Goal: Information Seeking & Learning: Learn about a topic

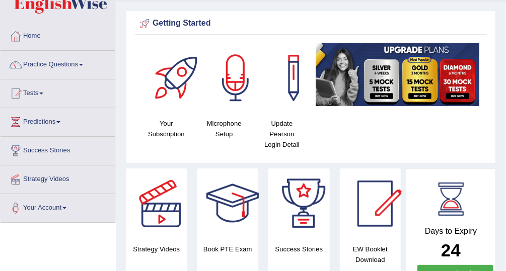
scroll to position [26, 0]
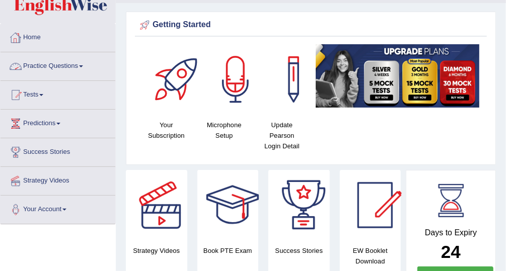
click at [73, 64] on link "Practice Questions" at bounding box center [58, 64] width 115 height 25
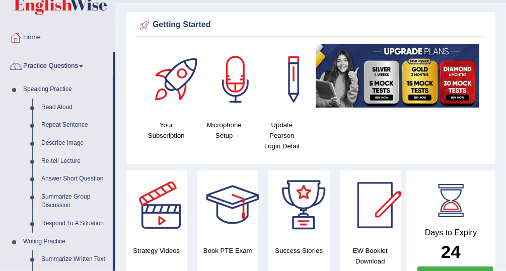
click at [57, 161] on link "Re-tell Lecture" at bounding box center [75, 162] width 76 height 18
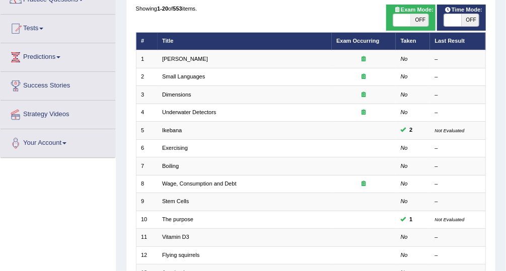
scroll to position [94, 0]
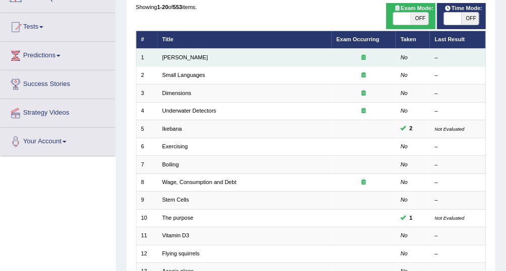
click at [364, 58] on icon at bounding box center [364, 57] width 4 height 6
click at [189, 55] on link "[PERSON_NAME]" at bounding box center [185, 57] width 46 height 6
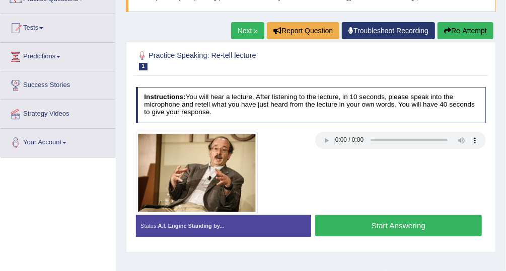
scroll to position [90, 0]
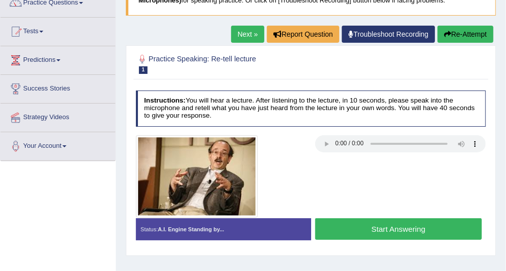
click at [348, 198] on div at bounding box center [310, 176] width 359 height 83
click at [378, 228] on button "Start Answering" at bounding box center [398, 230] width 167 height 22
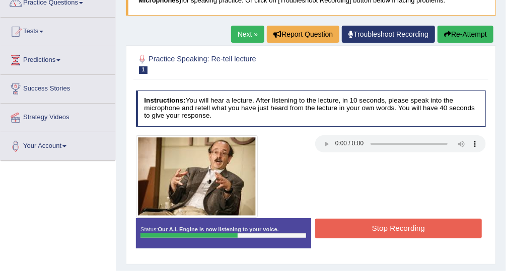
click at [378, 228] on button "Stop Recording" at bounding box center [398, 229] width 167 height 20
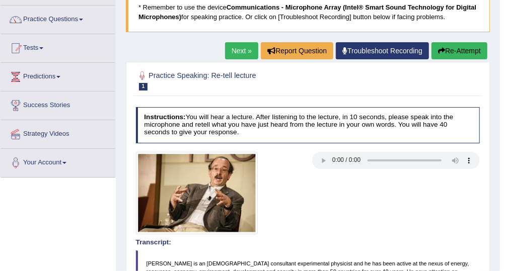
scroll to position [71, 0]
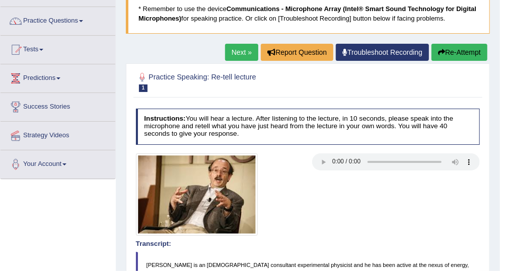
click at [246, 56] on link "Next »" at bounding box center [241, 52] width 33 height 17
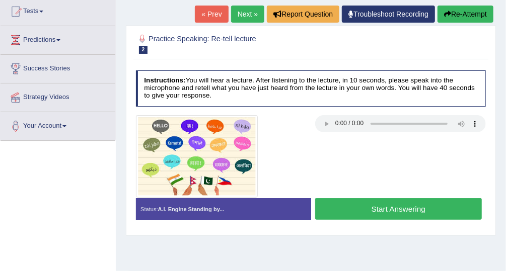
scroll to position [119, 0]
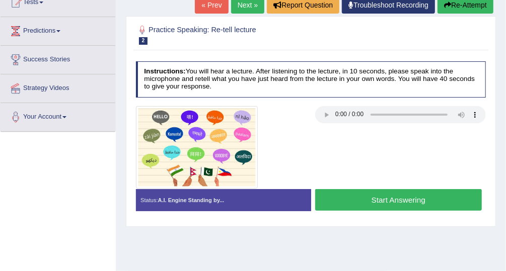
click at [412, 198] on button "Start Answering" at bounding box center [398, 200] width 167 height 22
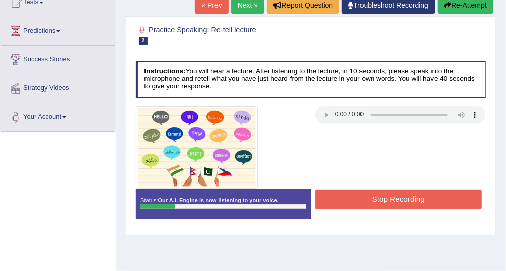
click at [455, 6] on button "Re-Attempt" at bounding box center [466, 4] width 56 height 17
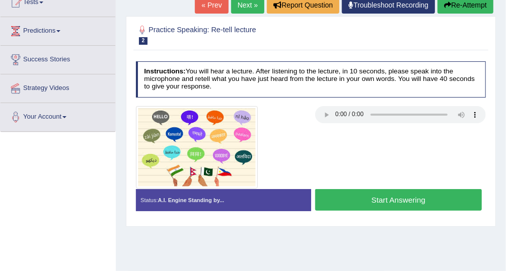
click at [380, 197] on button "Start Answering" at bounding box center [398, 200] width 167 height 22
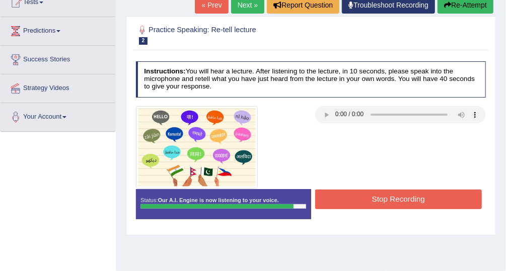
click at [380, 197] on button "Stop Recording" at bounding box center [398, 200] width 167 height 20
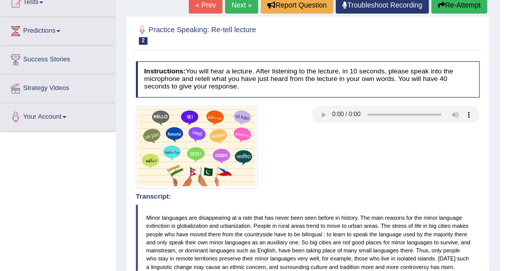
drag, startPoint x: 508, startPoint y: 110, endPoint x: 500, endPoint y: 166, distance: 55.9
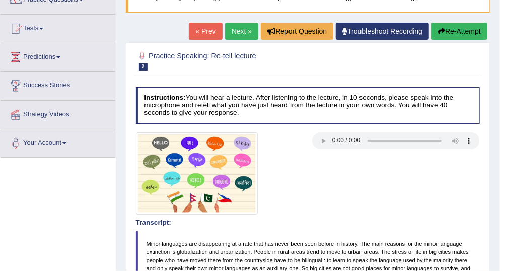
scroll to position [93, 0]
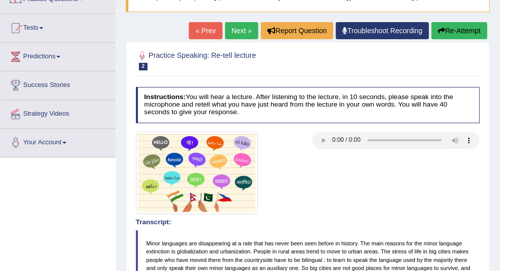
click at [240, 26] on link "Next »" at bounding box center [241, 30] width 33 height 17
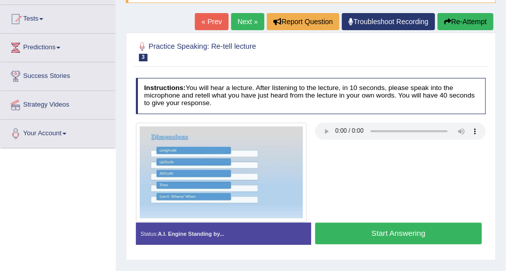
scroll to position [105, 0]
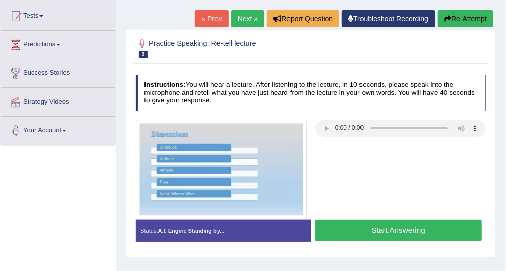
click at [408, 227] on button "Start Answering" at bounding box center [398, 231] width 167 height 22
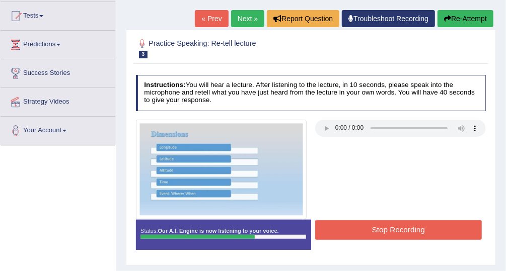
click at [408, 227] on button "Stop Recording" at bounding box center [398, 231] width 167 height 20
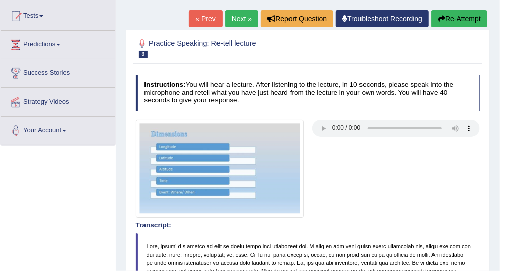
drag, startPoint x: 509, startPoint y: 122, endPoint x: 508, endPoint y: 114, distance: 8.1
click at [506, 114] on html "Toggle navigation Home Practice Questions Speaking Practice Read Aloud Repeat S…" at bounding box center [253, 30] width 506 height 271
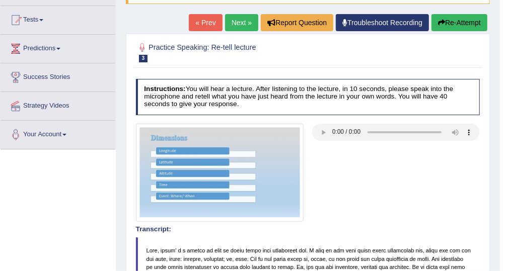
scroll to position [110, 0]
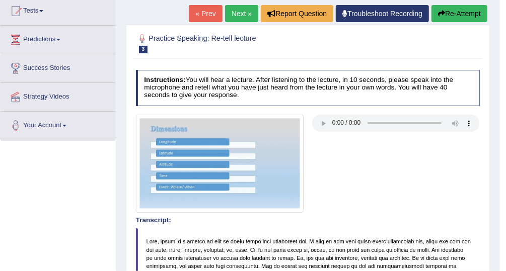
click at [240, 11] on link "Next »" at bounding box center [241, 13] width 33 height 17
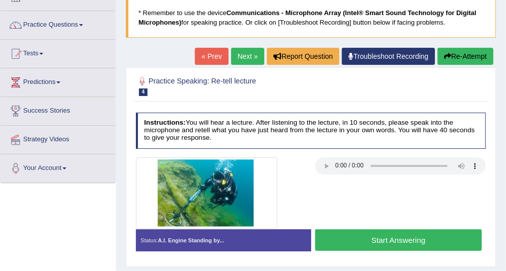
scroll to position [68, 0]
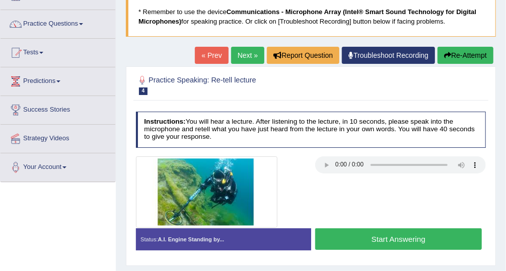
click at [379, 247] on button "Start Answering" at bounding box center [398, 240] width 167 height 22
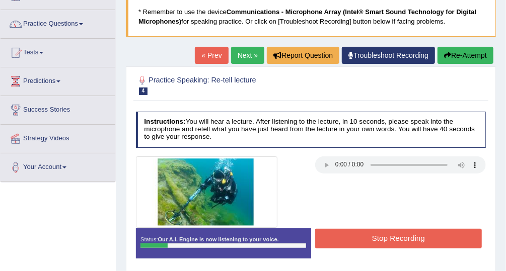
click at [470, 57] on button "Re-Attempt" at bounding box center [466, 55] width 56 height 17
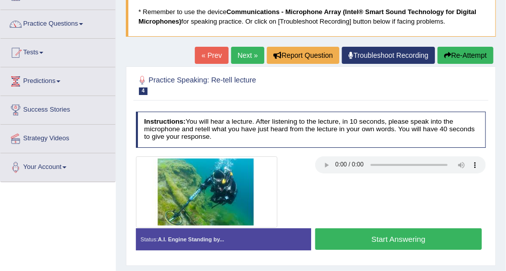
click at [393, 244] on button "Start Answering" at bounding box center [398, 240] width 167 height 22
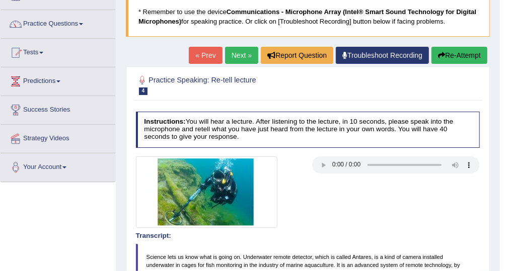
drag, startPoint x: 508, startPoint y: 87, endPoint x: 508, endPoint y: 113, distance: 25.7
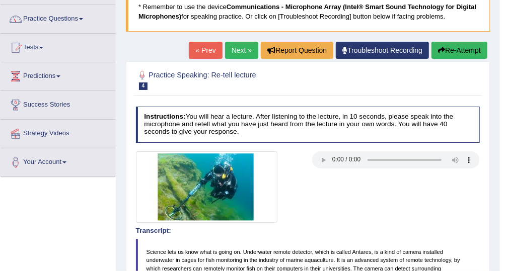
scroll to position [73, 0]
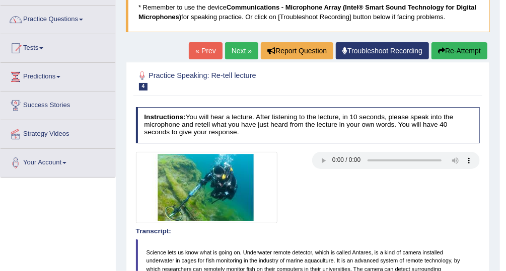
click at [244, 51] on link "Next »" at bounding box center [241, 50] width 33 height 17
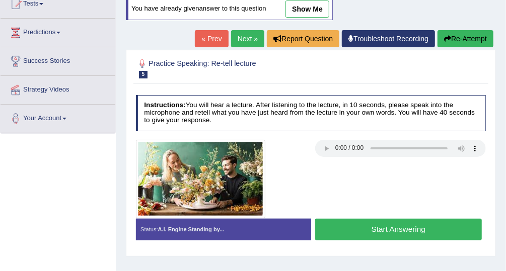
scroll to position [119, 0]
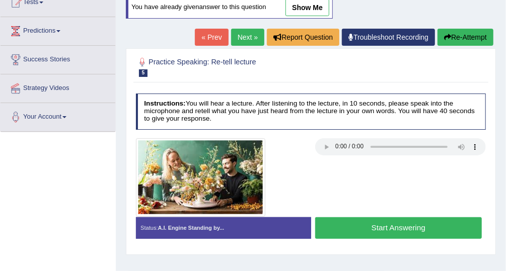
click at [248, 31] on link "Next »" at bounding box center [247, 37] width 33 height 17
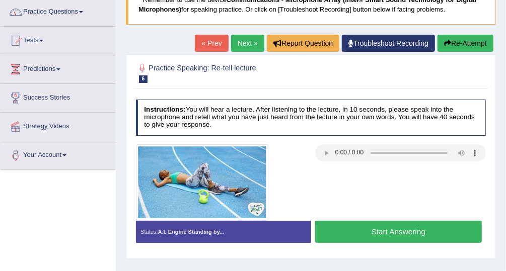
scroll to position [81, 0]
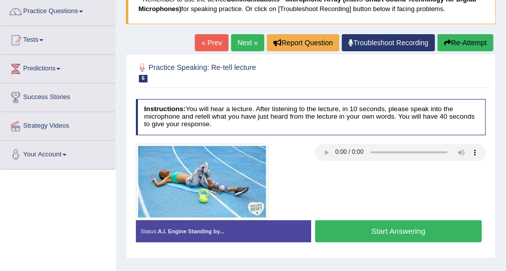
click at [356, 198] on div at bounding box center [310, 182] width 359 height 77
click at [340, 189] on div at bounding box center [310, 182] width 359 height 77
click at [368, 239] on button "Start Answering" at bounding box center [398, 232] width 167 height 22
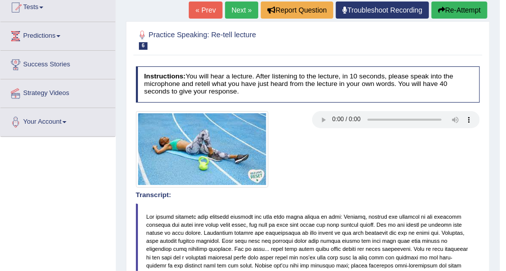
drag, startPoint x: 508, startPoint y: 102, endPoint x: 512, endPoint y: 225, distance: 123.4
click at [505, 158] on html "Toggle navigation Home Practice Questions Speaking Practice Read Aloud Repeat S…" at bounding box center [253, 21] width 506 height 271
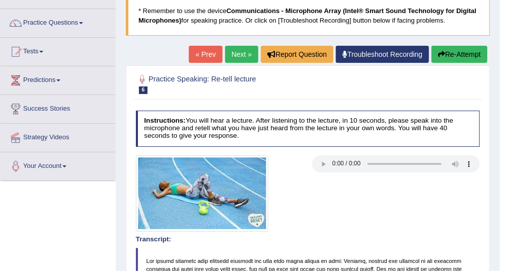
scroll to position [65, 0]
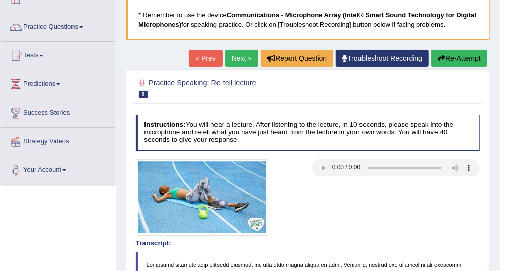
click at [245, 50] on link "Next »" at bounding box center [241, 58] width 33 height 17
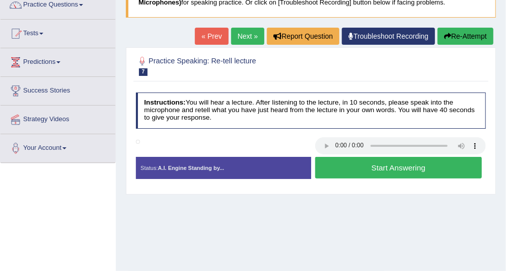
scroll to position [106, 0]
